Goal: Subscribe to service/newsletter: Subscribe to service/newsletter

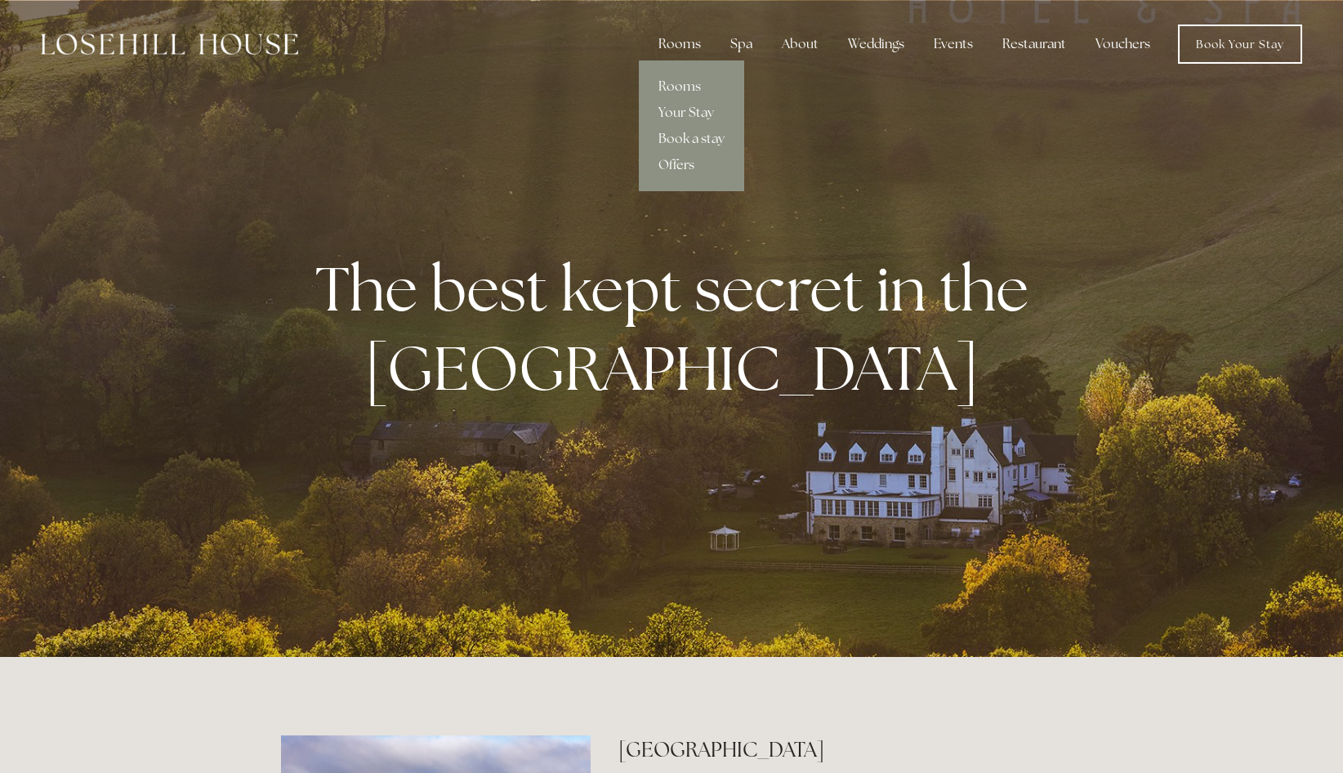
click at [682, 44] on div "Rooms" at bounding box center [680, 44] width 69 height 33
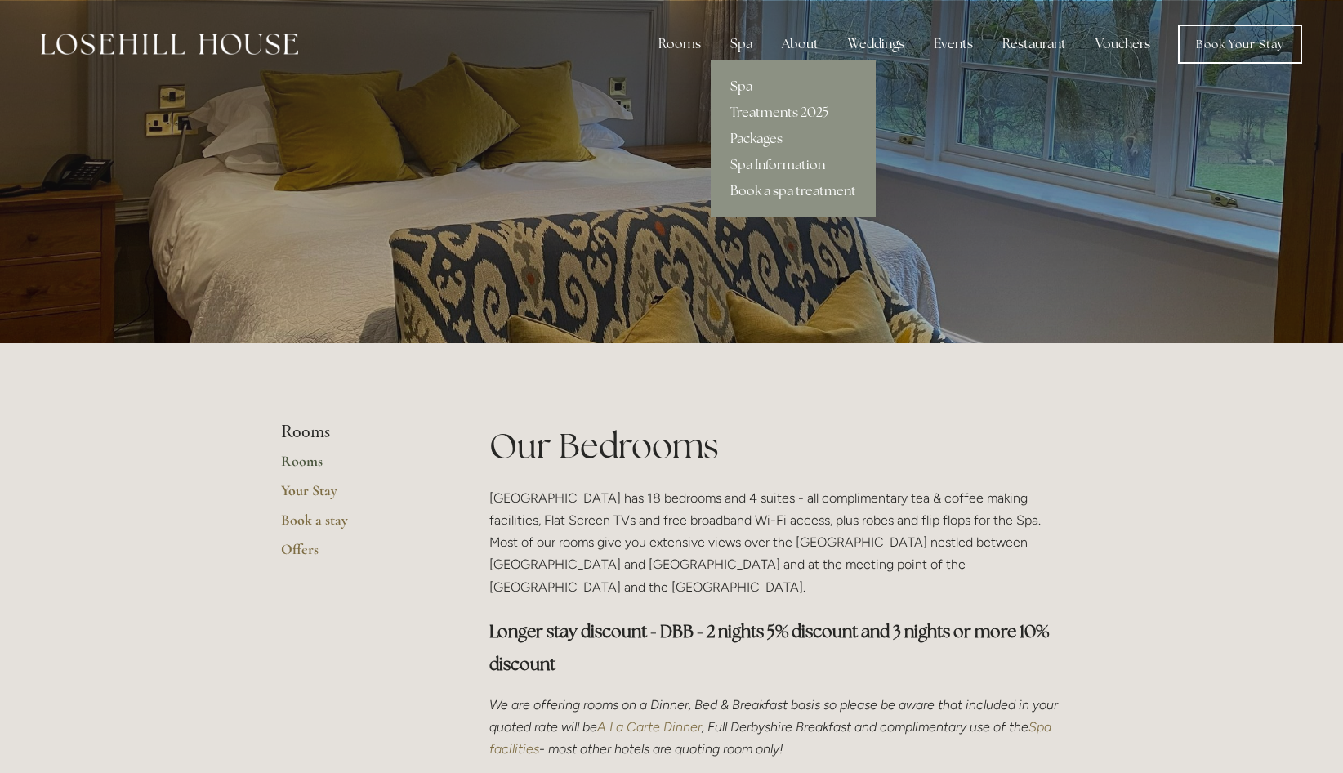
click at [744, 84] on link "Spa" at bounding box center [793, 87] width 165 height 26
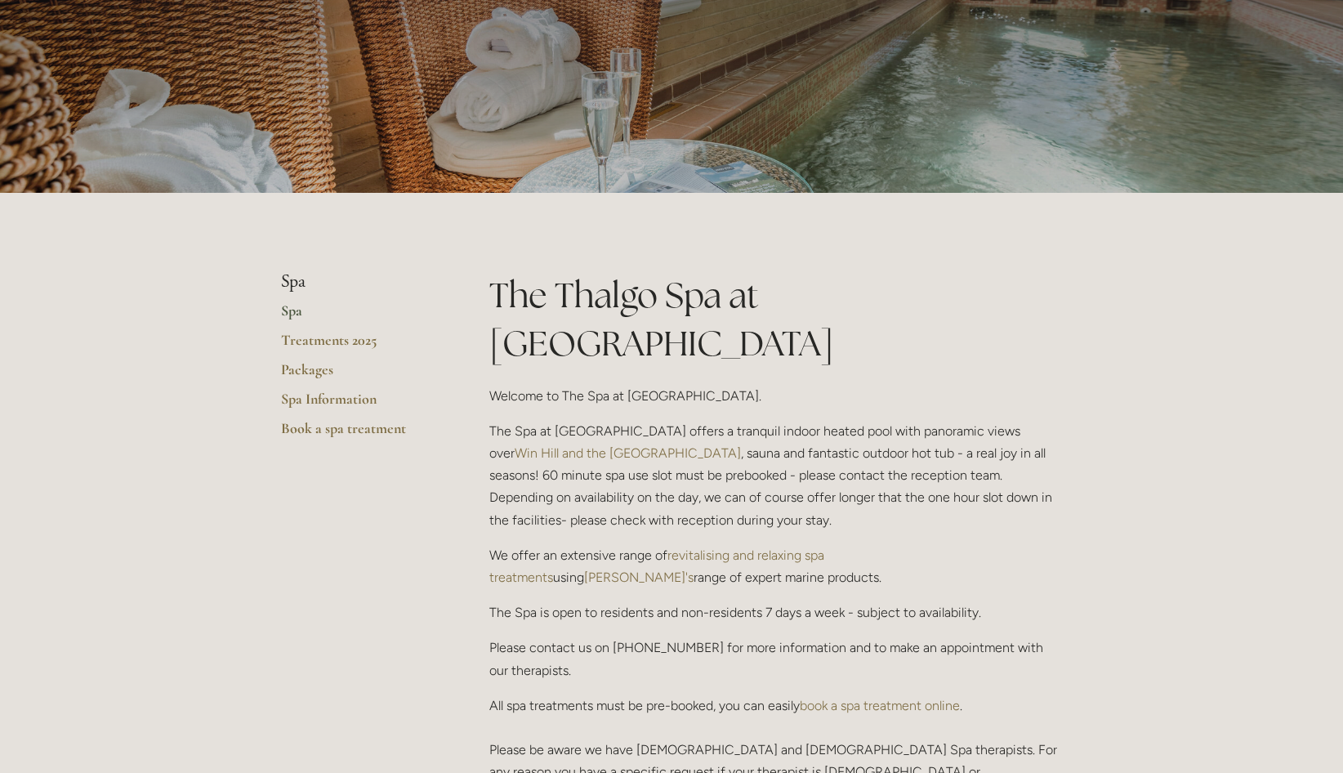
scroll to position [152, 0]
click at [325, 368] on link "Packages" at bounding box center [359, 373] width 156 height 29
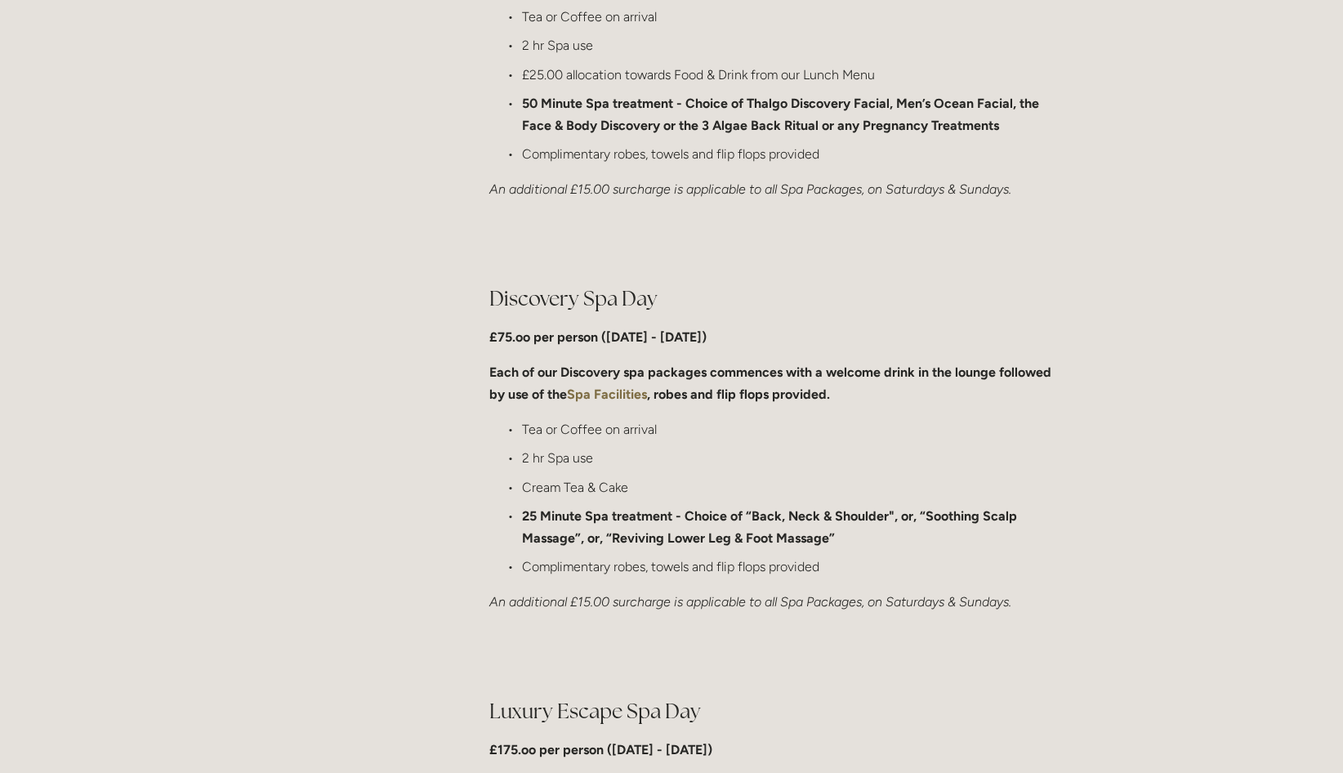
scroll to position [1049, 0]
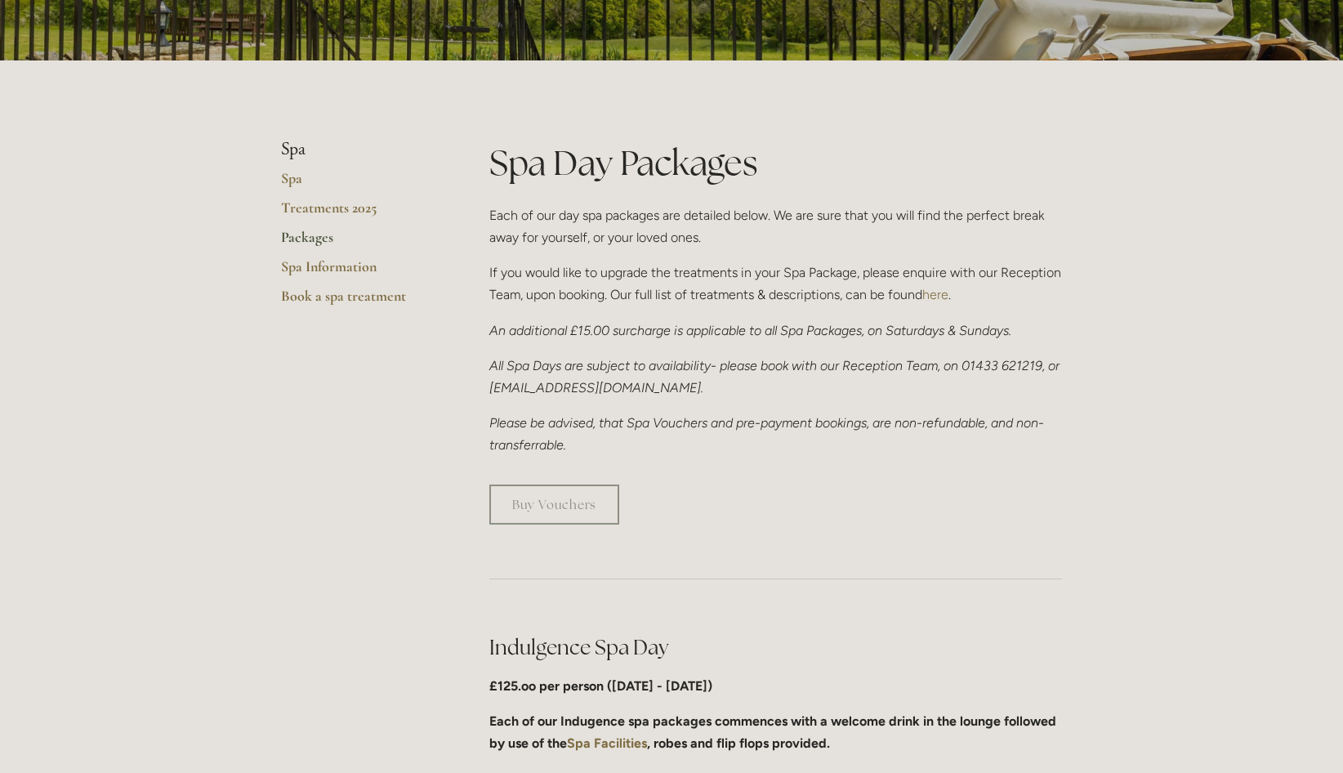
scroll to position [0, 0]
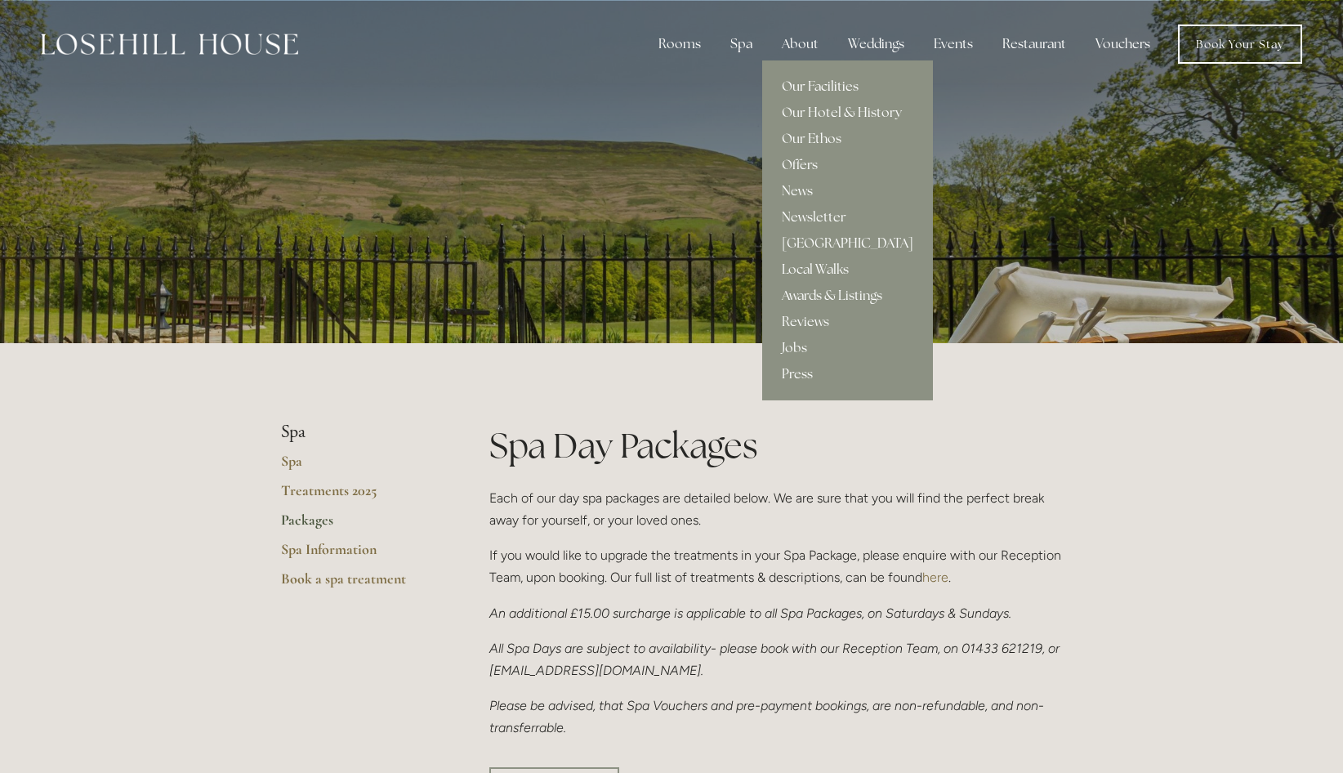
click at [824, 81] on link "Our Facilities" at bounding box center [847, 87] width 171 height 26
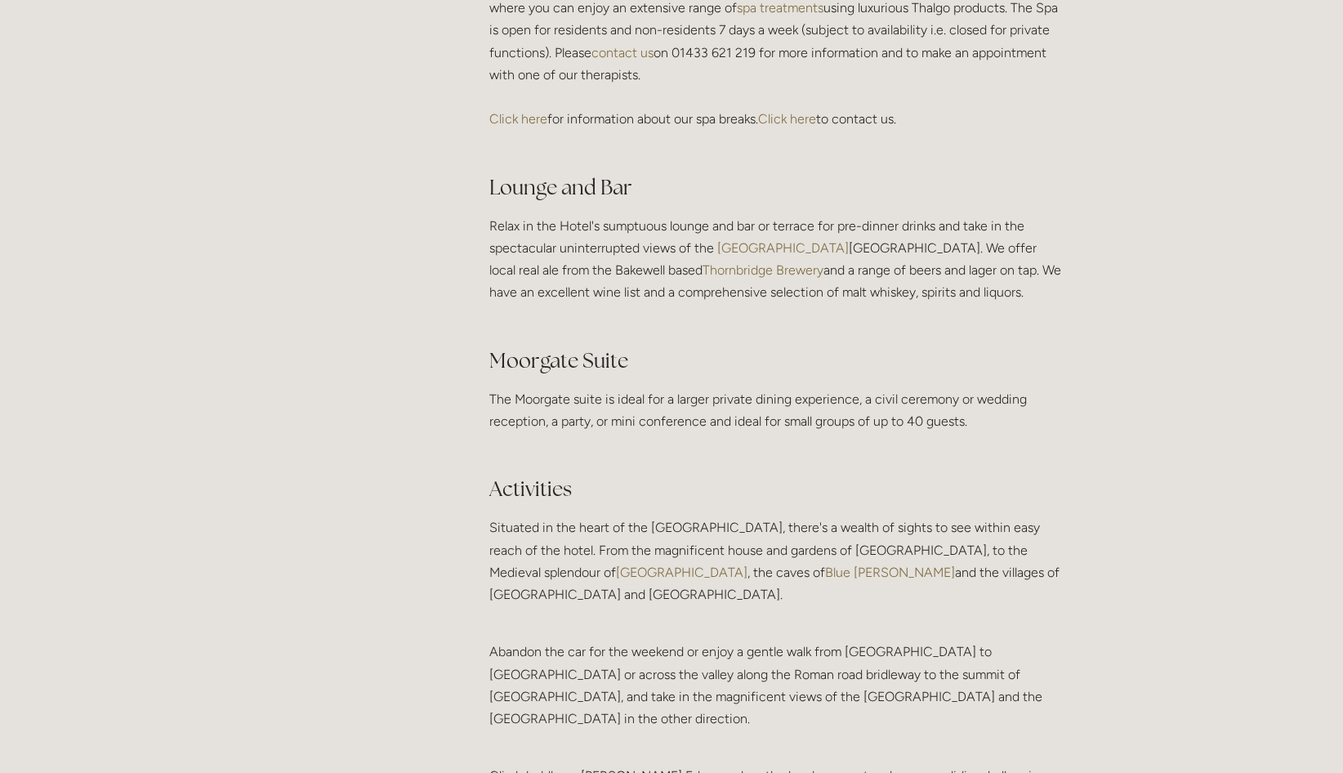
scroll to position [2930, 0]
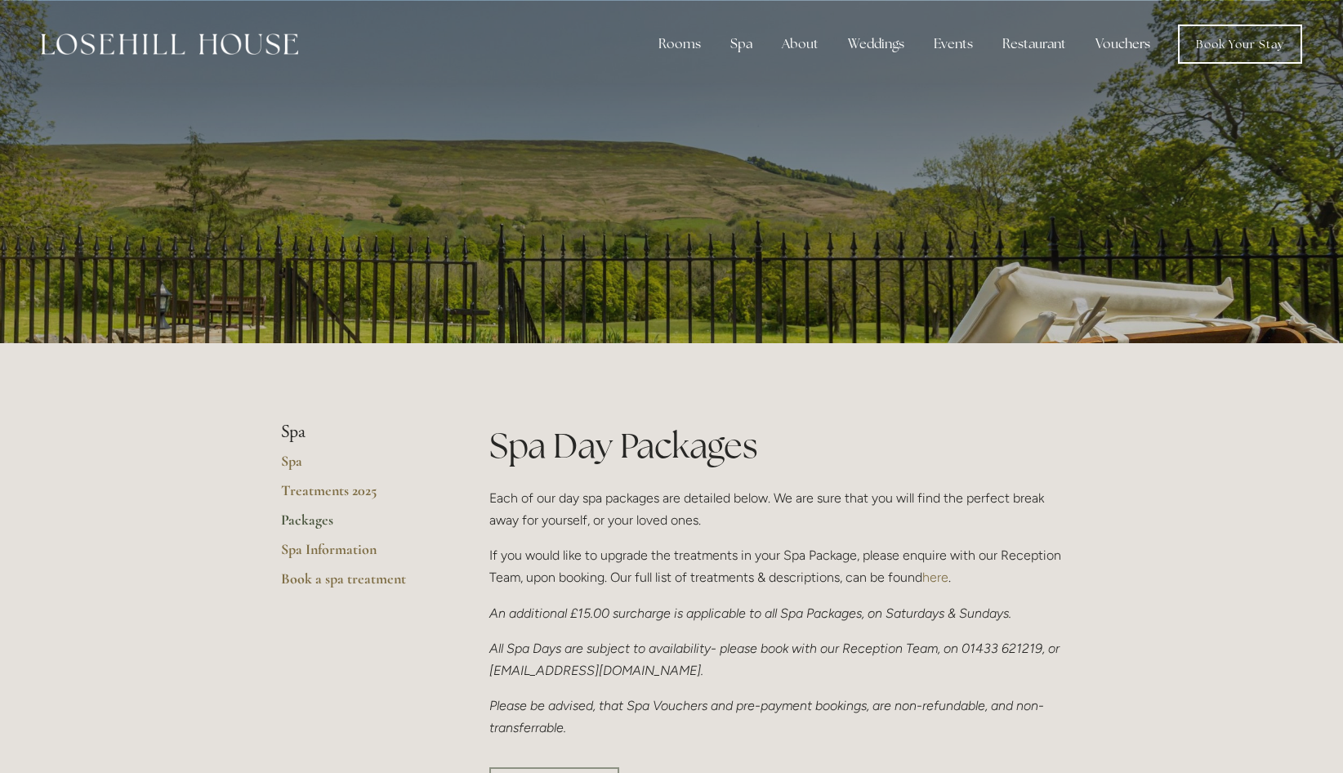
click at [1123, 42] on link "Vouchers" at bounding box center [1123, 44] width 81 height 33
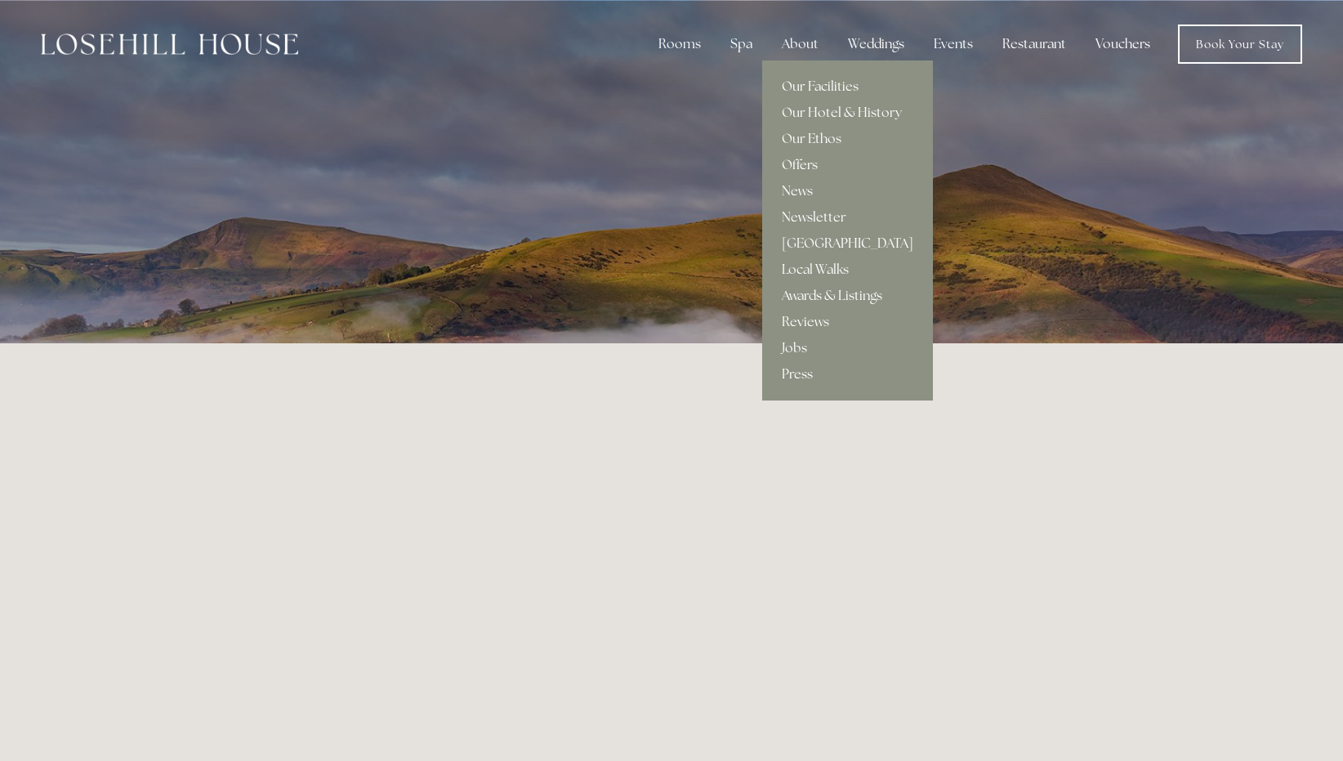
click at [811, 164] on link "Offers" at bounding box center [847, 165] width 171 height 26
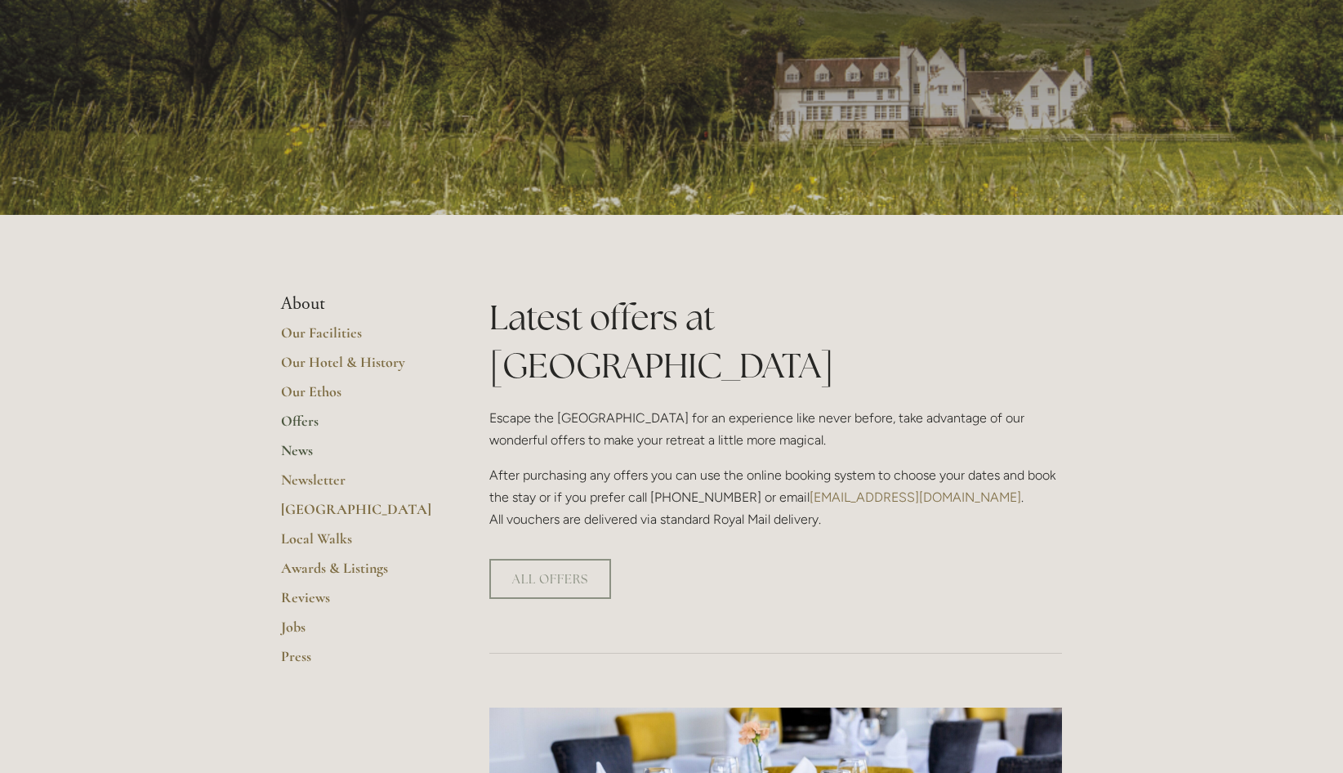
scroll to position [132, 0]
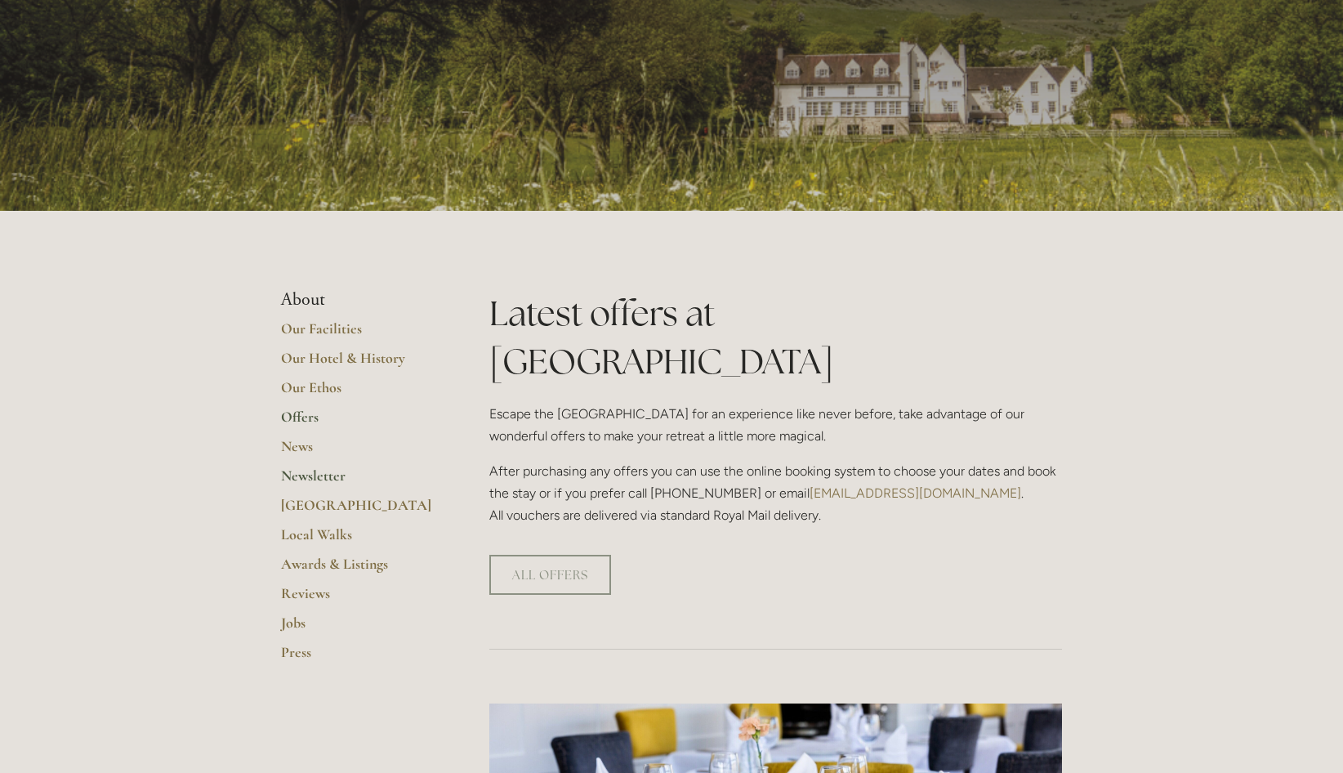
click at [325, 478] on link "Newsletter" at bounding box center [359, 481] width 156 height 29
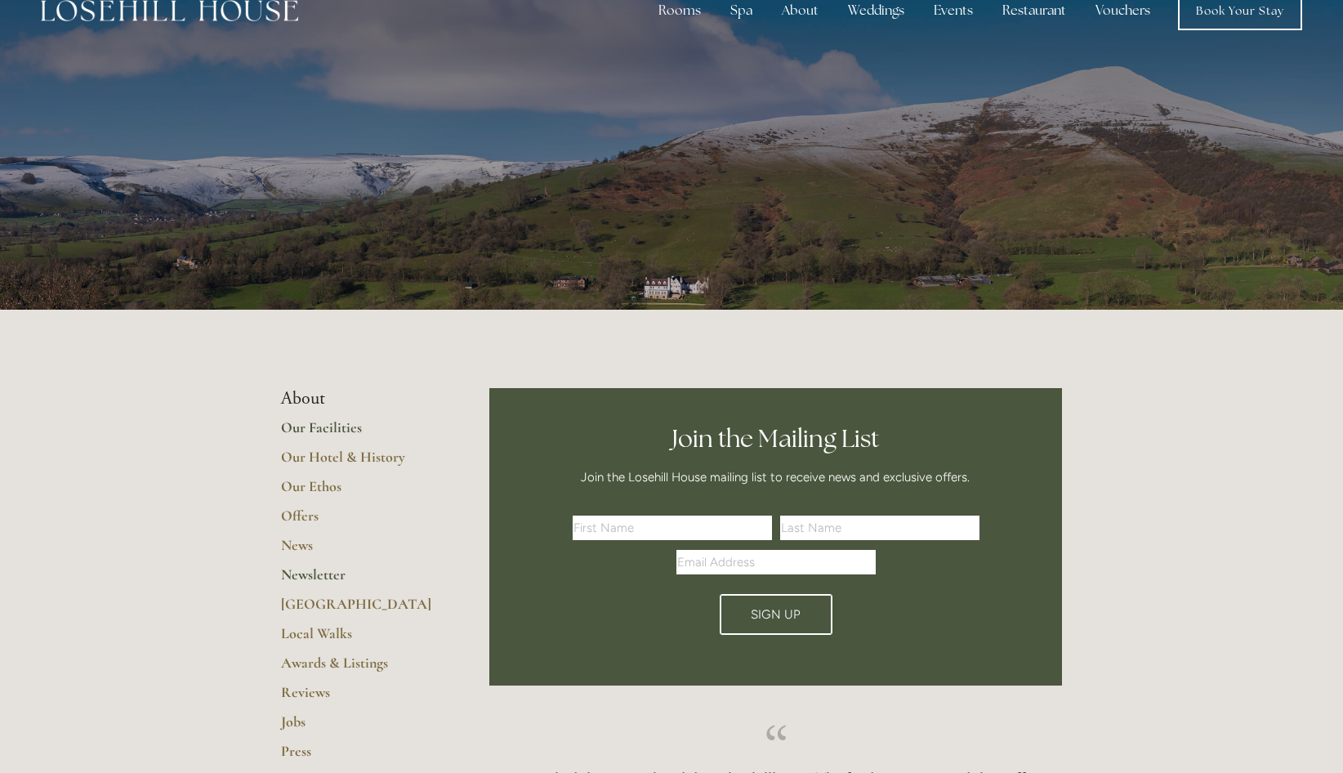
scroll to position [34, 0]
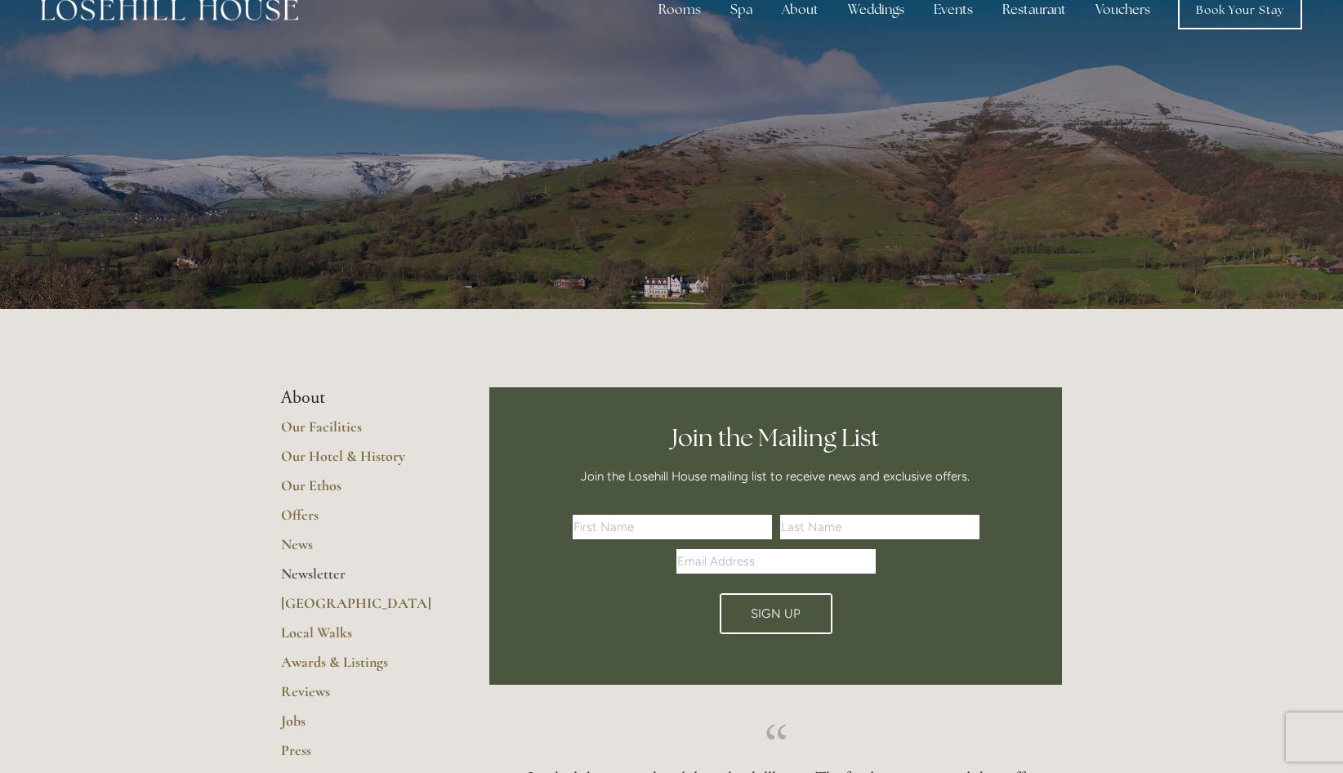
click at [604, 530] on input "text" at bounding box center [672, 527] width 199 height 25
type input "[PERSON_NAME]"
click at [819, 524] on input "text" at bounding box center [879, 527] width 199 height 25
type input "Fleming"
click at [703, 561] on input "Email Address" at bounding box center [776, 561] width 199 height 25
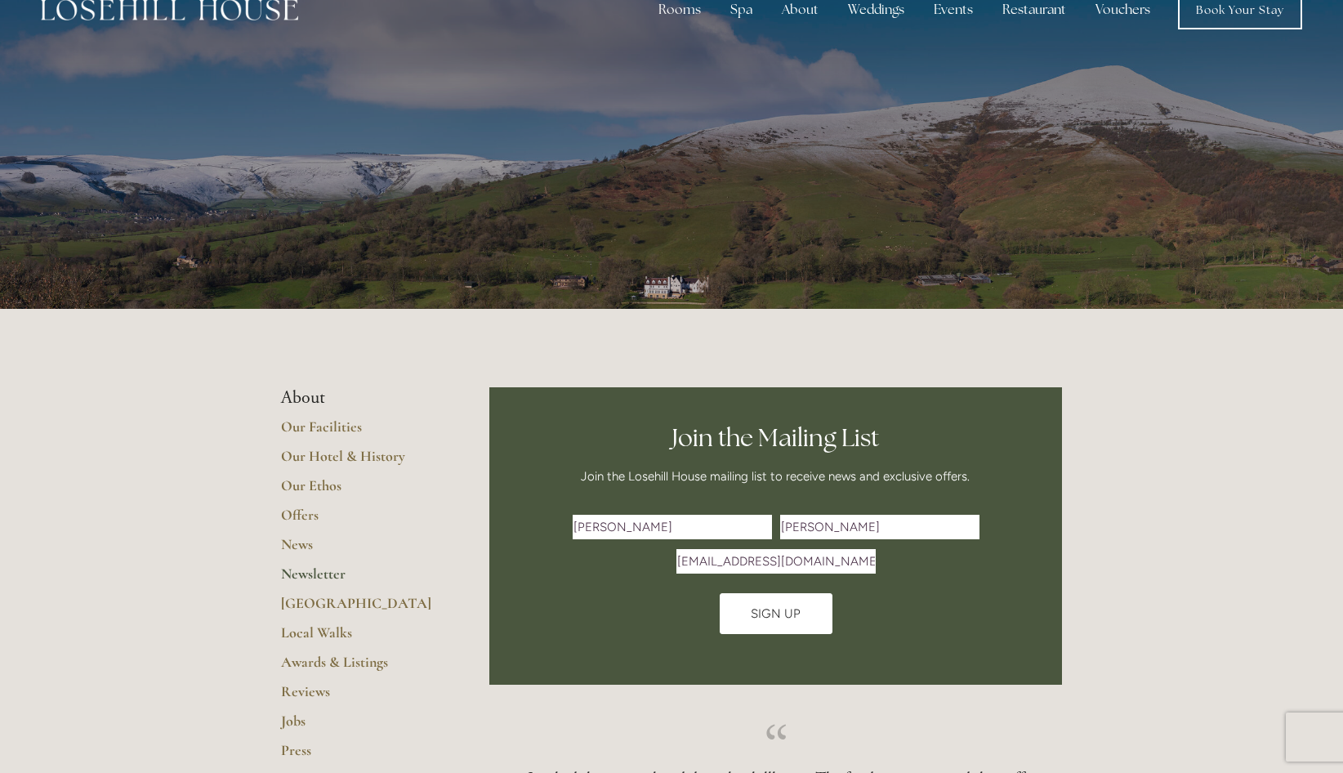
type input "colinfleming17@hotmail.com"
click at [752, 609] on span "Sign Up" at bounding box center [776, 613] width 50 height 15
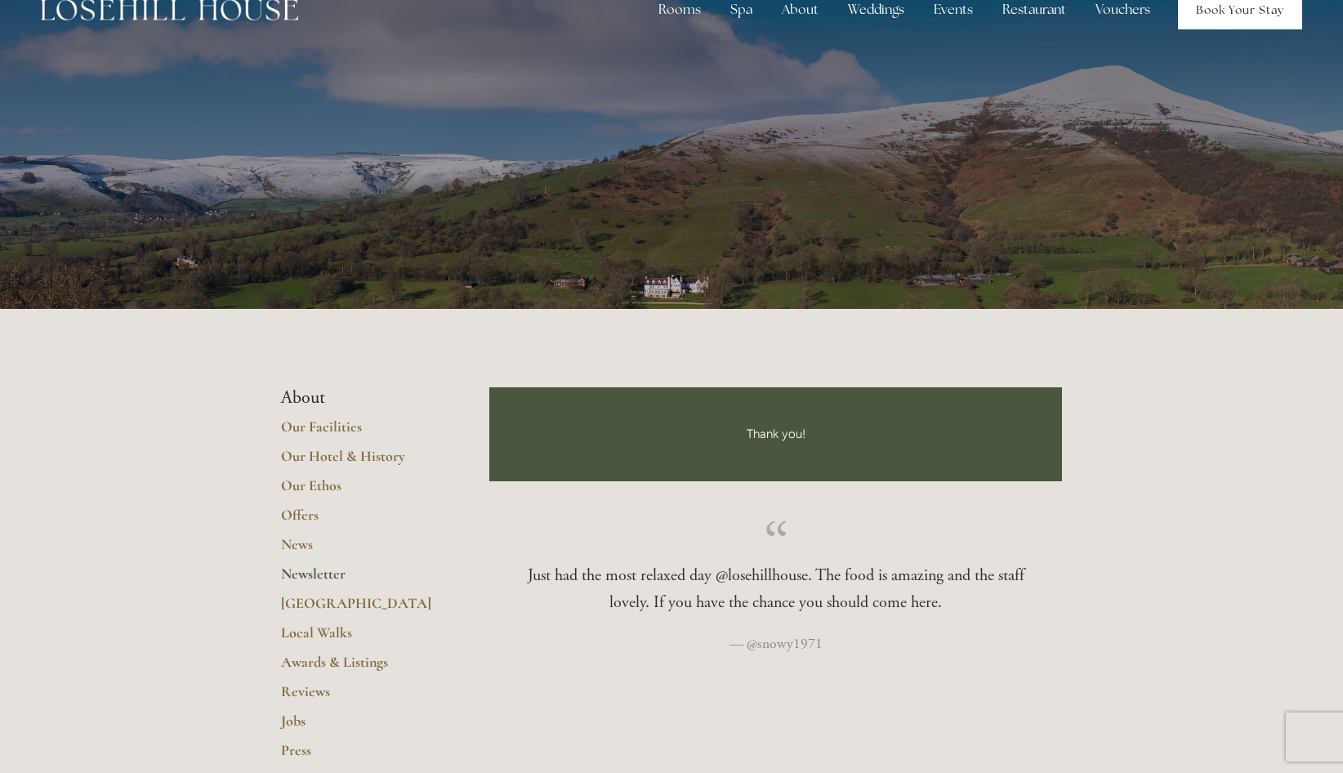
click at [1234, 16] on link "Book Your Stay" at bounding box center [1240, 9] width 124 height 39
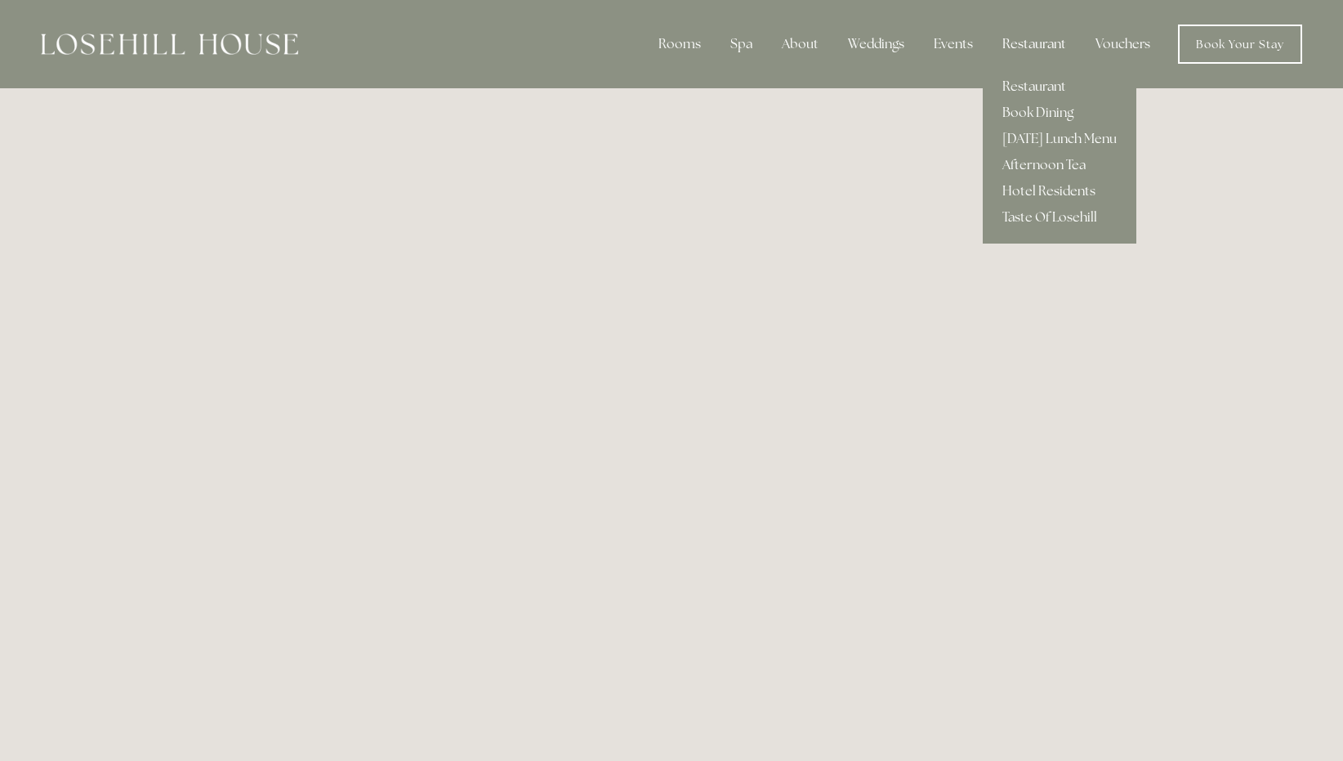
click at [1044, 45] on div "Restaurant" at bounding box center [1035, 44] width 90 height 33
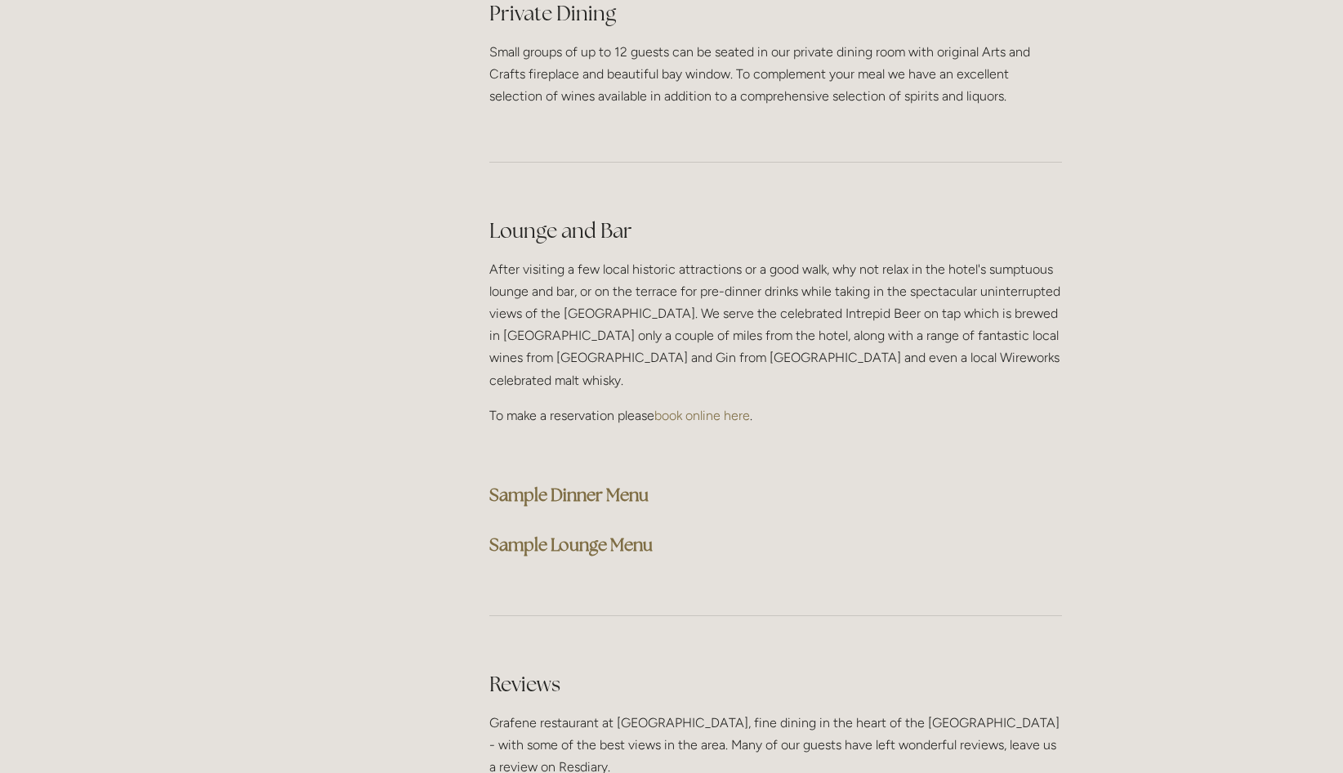
scroll to position [3962, 0]
click at [615, 483] on strong "Sample Dinner Menu" at bounding box center [568, 494] width 159 height 22
